Goal: Navigation & Orientation: Find specific page/section

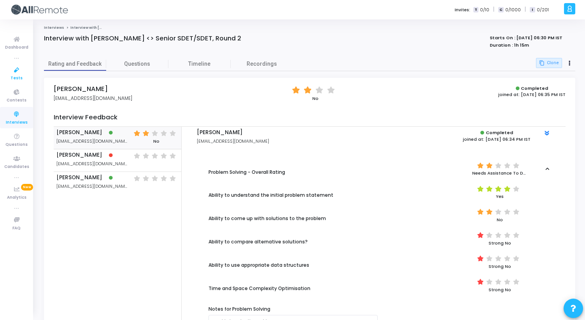
click at [17, 74] on icon at bounding box center [17, 70] width 16 height 10
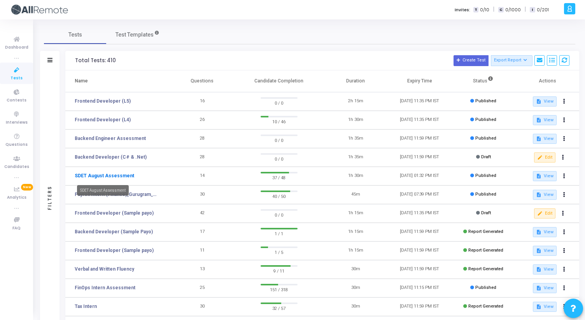
click at [121, 173] on link "SDET August Assessment" at bounding box center [104, 175] width 59 height 7
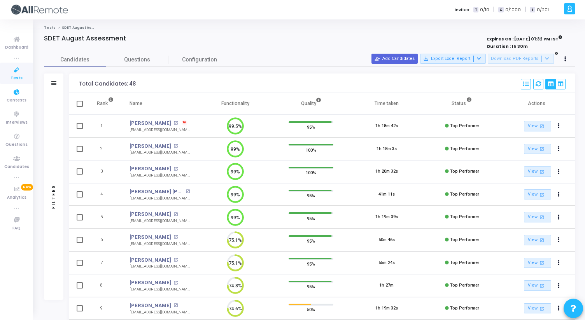
click at [16, 75] on span "Tests" at bounding box center [16, 78] width 12 height 7
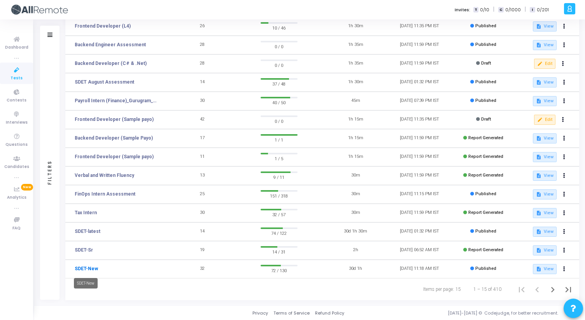
click at [88, 268] on link "SDET-New" at bounding box center [86, 268] width 23 height 7
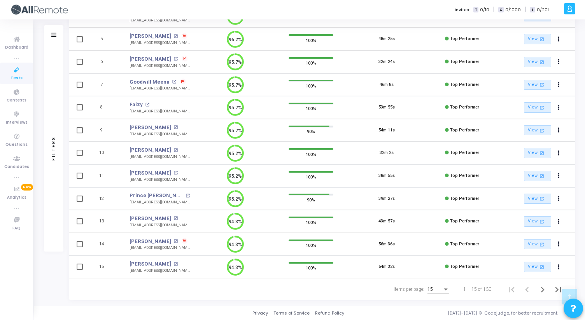
click at [441, 285] on div "15" at bounding box center [438, 287] width 22 height 13
click at [441, 285] on span "50" at bounding box center [439, 285] width 22 height 14
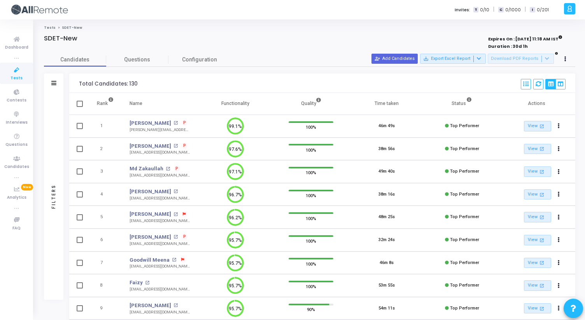
click at [8, 76] on link "Tests" at bounding box center [16, 73] width 33 height 21
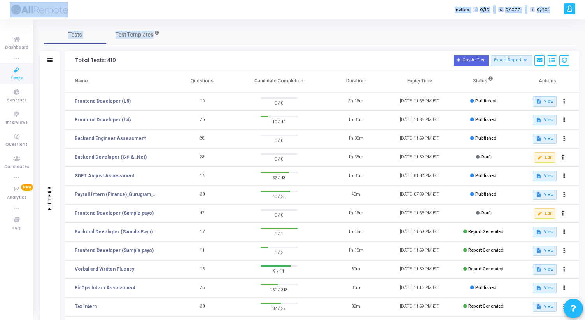
drag, startPoint x: 170, startPoint y: 33, endPoint x: 53, endPoint y: 15, distance: 118.0
click at [52, 15] on div "Invites: T 0/10 | C 0/1000 | I 0/201 A [PERSON_NAME] Subscribe to a plan of you…" at bounding box center [292, 160] width 585 height 320
click at [218, 21] on div "Tests Test Templates Filters Filters Test Name: search Status Draft Published E…" at bounding box center [309, 209] width 551 height 380
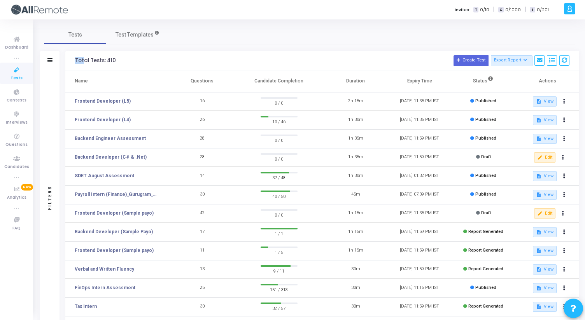
drag, startPoint x: 75, startPoint y: 63, endPoint x: 93, endPoint y: 63, distance: 17.9
click at [93, 63] on div "Total Tests: 410" at bounding box center [95, 61] width 41 height 6
drag, startPoint x: 114, startPoint y: 62, endPoint x: 59, endPoint y: 56, distance: 54.5
click at [59, 56] on div "Filters Filters Test Name: search Status Draft Published Expired Archived Job R…" at bounding box center [309, 222] width 539 height 343
click at [68, 61] on div "Total Tests: 410 Create Test Export Report Id Name Job Role Questions Candidate…" at bounding box center [322, 60] width 514 height 19
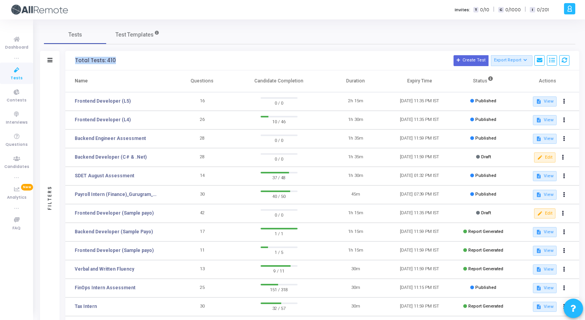
drag, startPoint x: 75, startPoint y: 59, endPoint x: 116, endPoint y: 61, distance: 41.2
click at [116, 61] on h3 "Total Tests: 410 Create Test Export Report Id Name Job Role Questions Candidate…" at bounding box center [322, 60] width 494 height 11
